Goal: Task Accomplishment & Management: Manage account settings

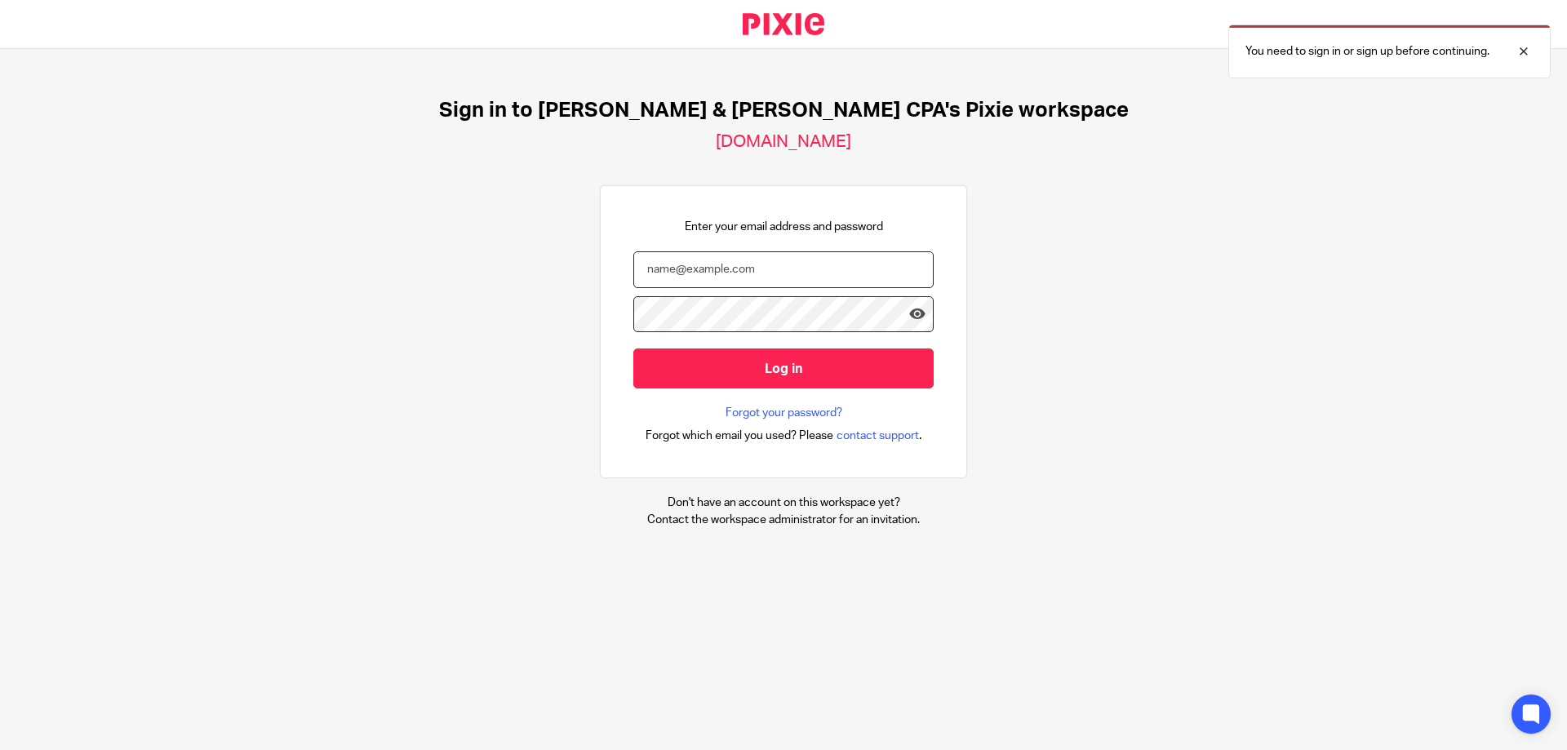
type input "marilyn@johnscreekcpa.com"
click at [909, 313] on icon at bounding box center [917, 314] width 16 height 16
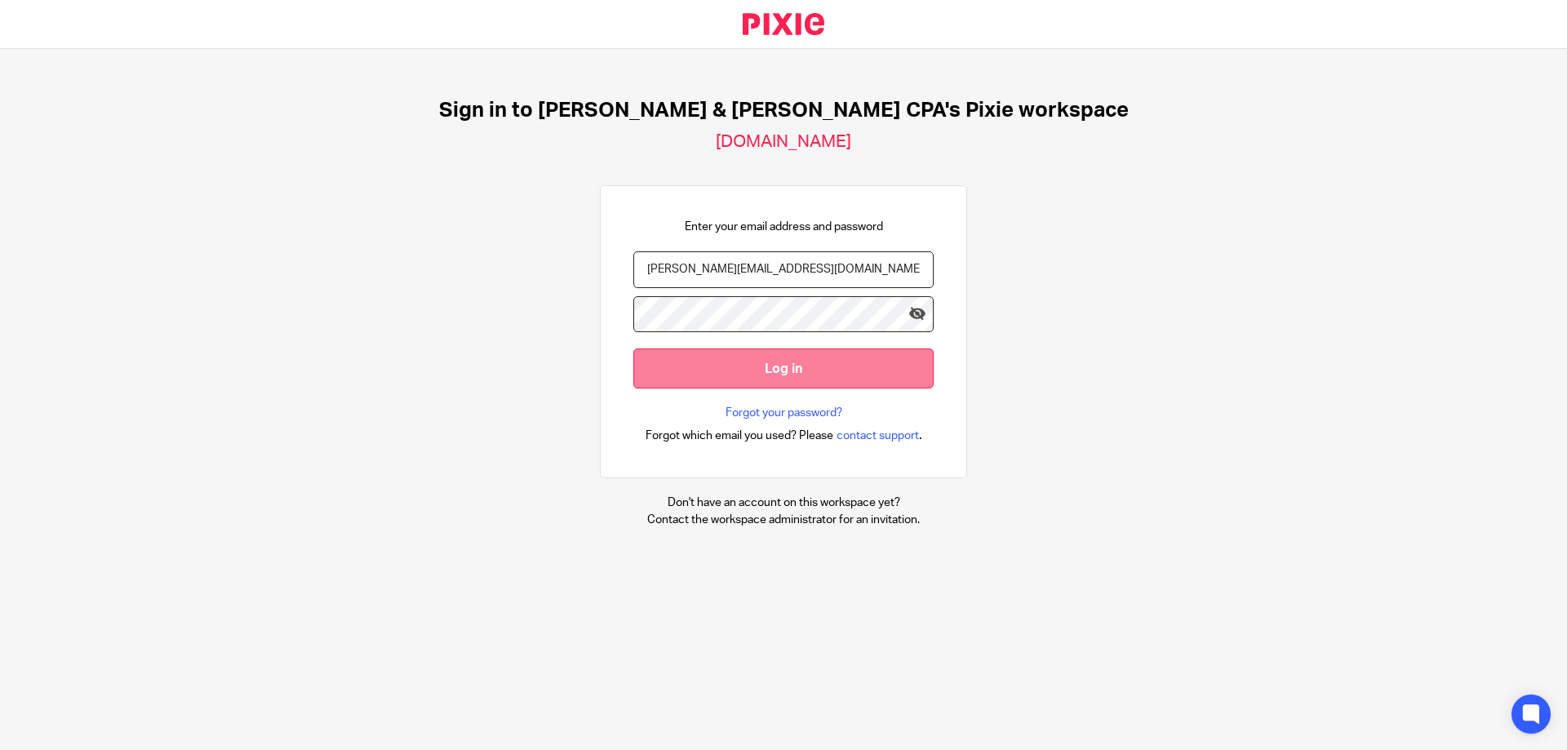
click at [760, 371] on input "Log in" at bounding box center [783, 368] width 300 height 40
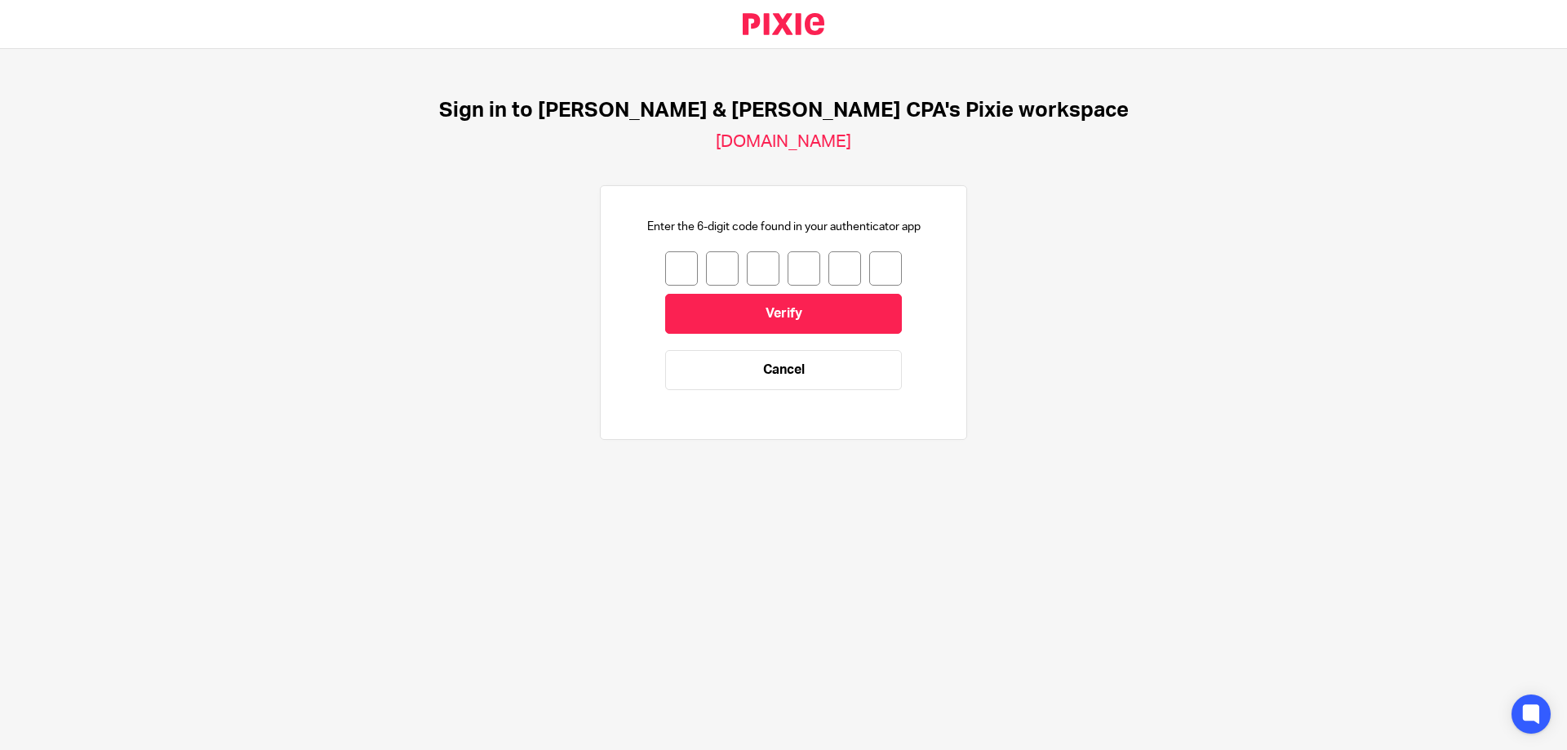
click at [667, 269] on input "number" at bounding box center [681, 268] width 33 height 34
type input "7"
type input "8"
type input "5"
type input "1"
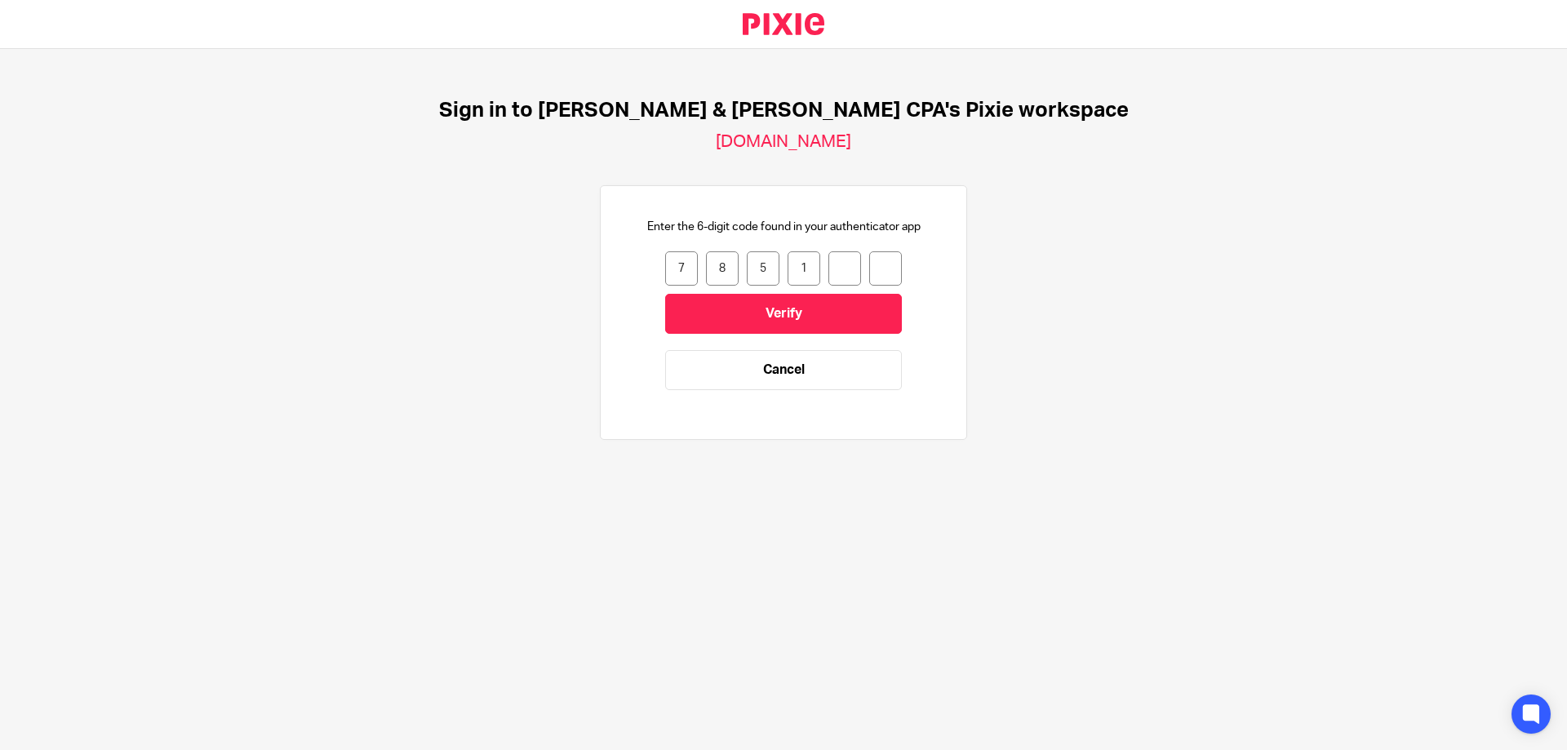
type input "6"
type input "0"
click at [772, 317] on input "Verify" at bounding box center [783, 314] width 237 height 40
click at [775, 375] on link "Cancel" at bounding box center [783, 370] width 237 height 40
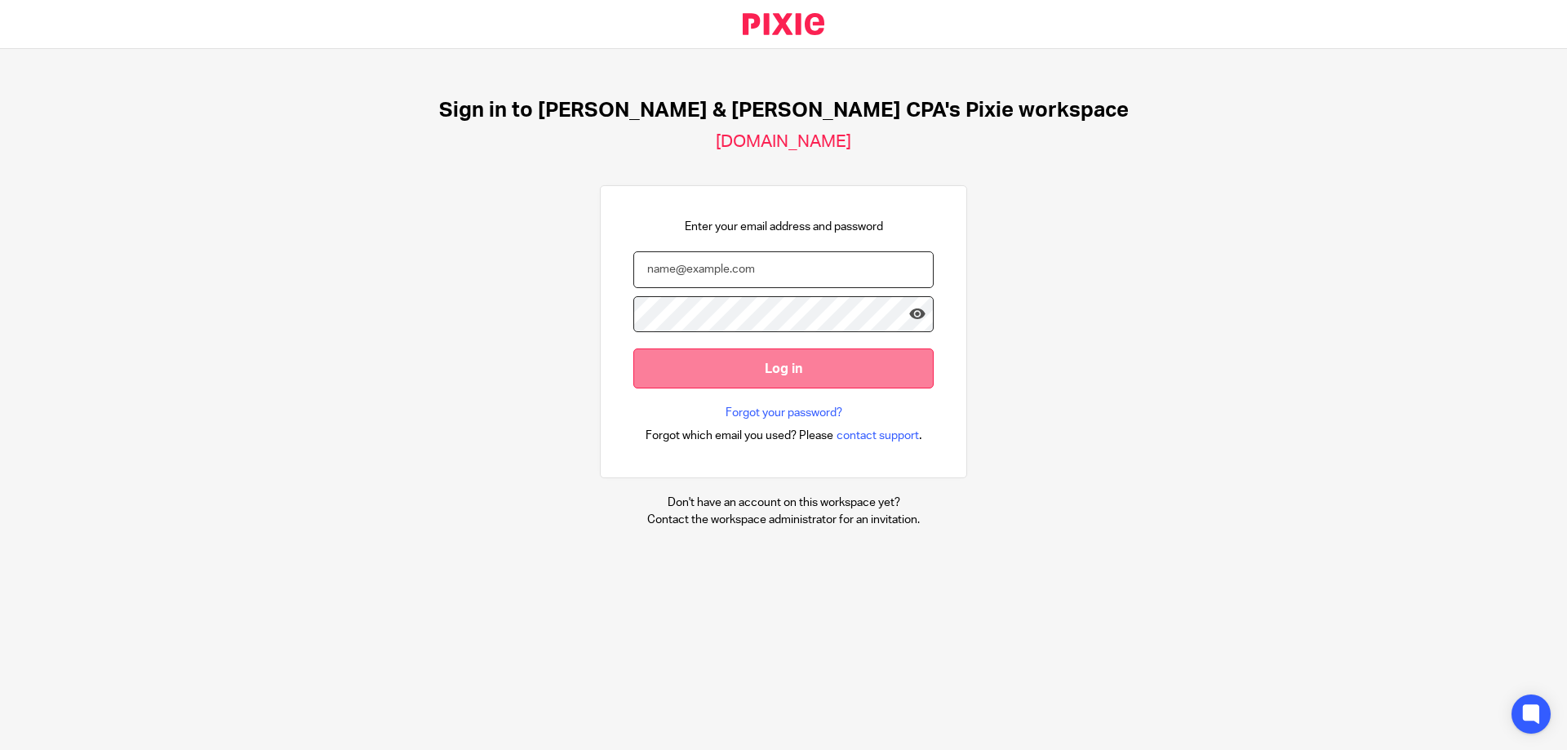
type input "marilyn@johnscreekcpa.com"
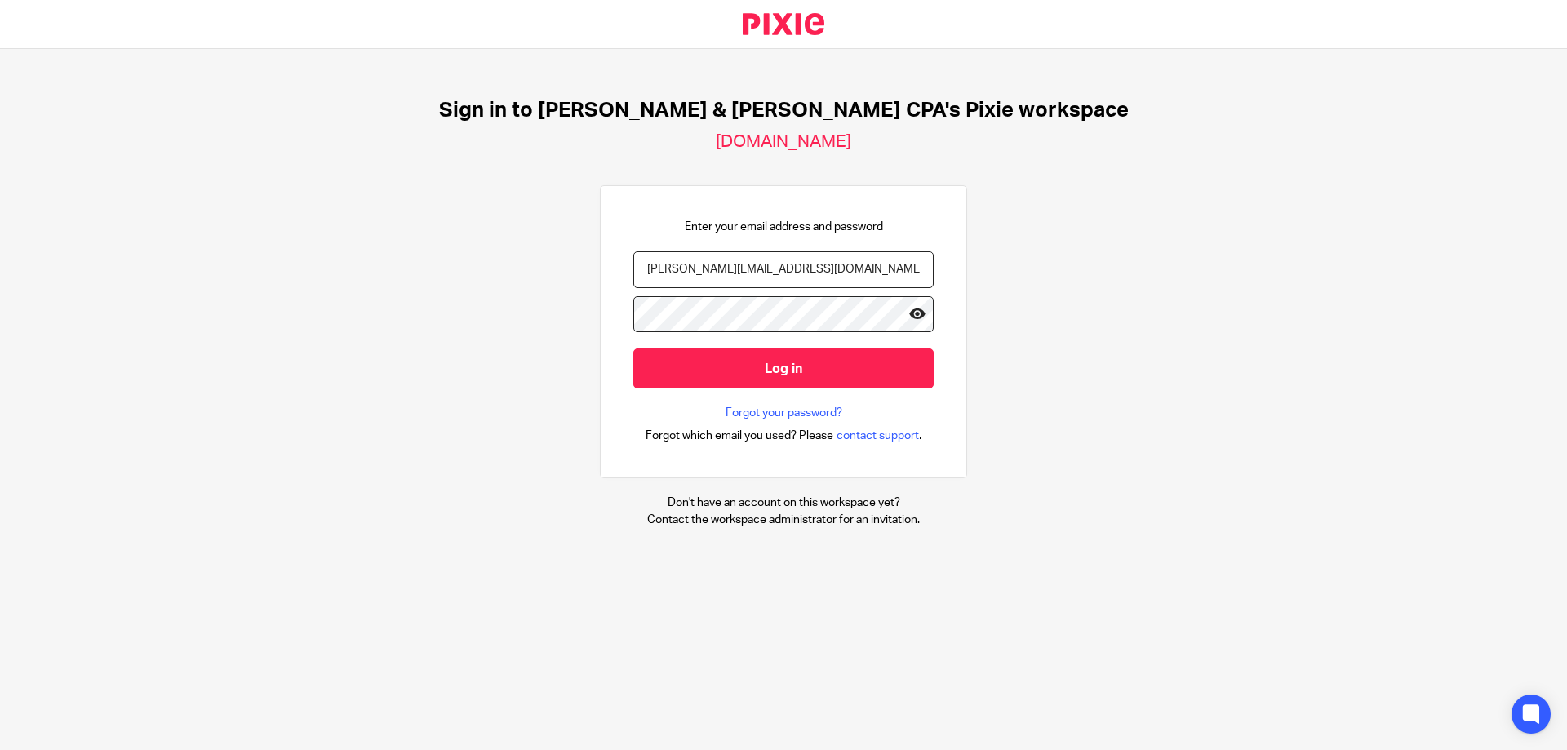
click at [911, 309] on icon at bounding box center [917, 314] width 16 height 16
click at [785, 371] on input "Log in" at bounding box center [783, 368] width 300 height 40
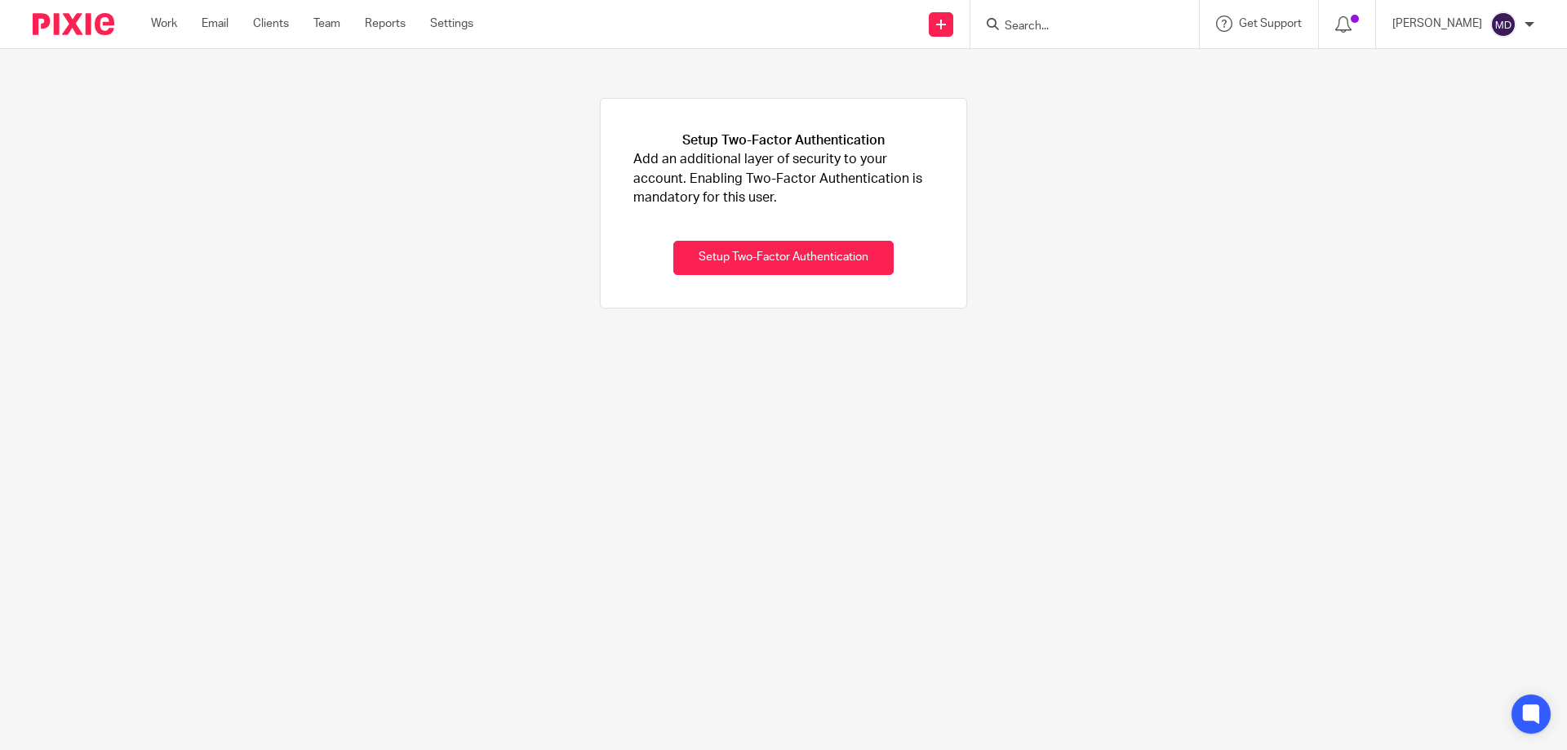
click at [1009, 149] on div "Setup Two-Factor Authentication Add an additional layer of security to your acc…" at bounding box center [783, 203] width 1567 height 309
